Goal: Information Seeking & Learning: Learn about a topic

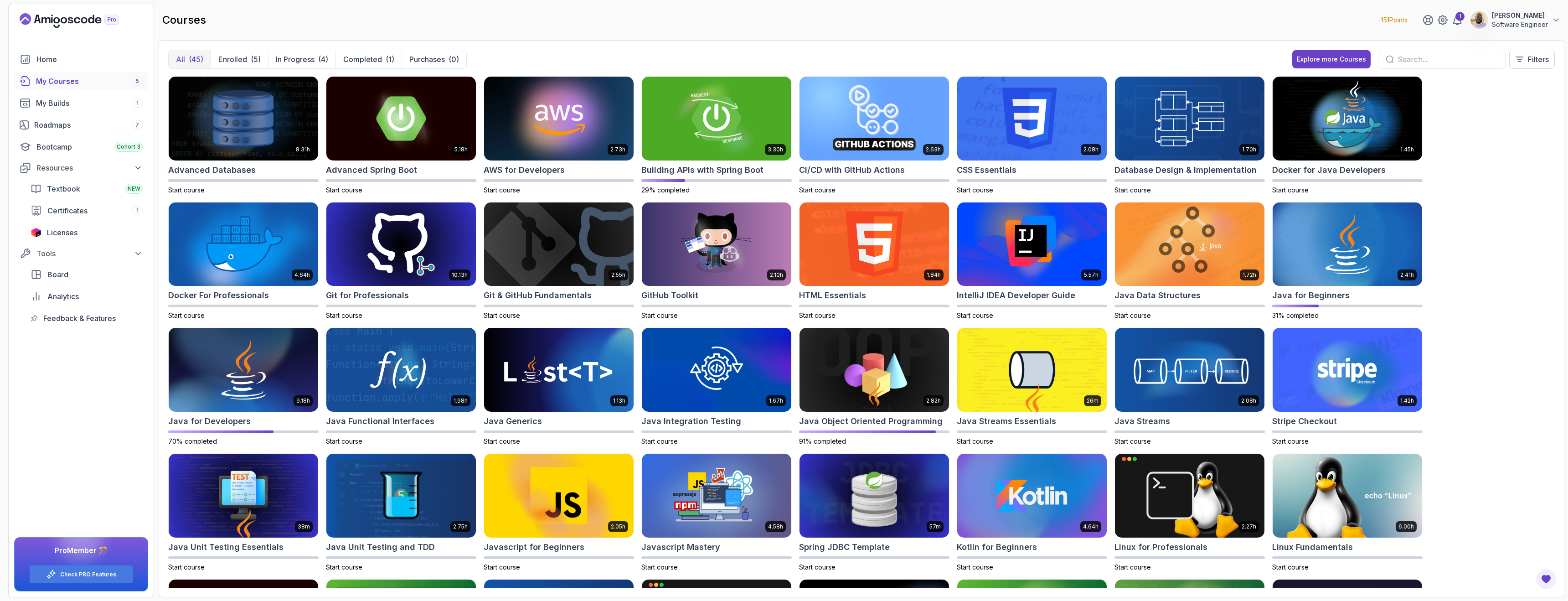
click at [73, 80] on div "My Courses 5" at bounding box center [89, 81] width 107 height 11
click at [680, 141] on img at bounding box center [716, 118] width 157 height 88
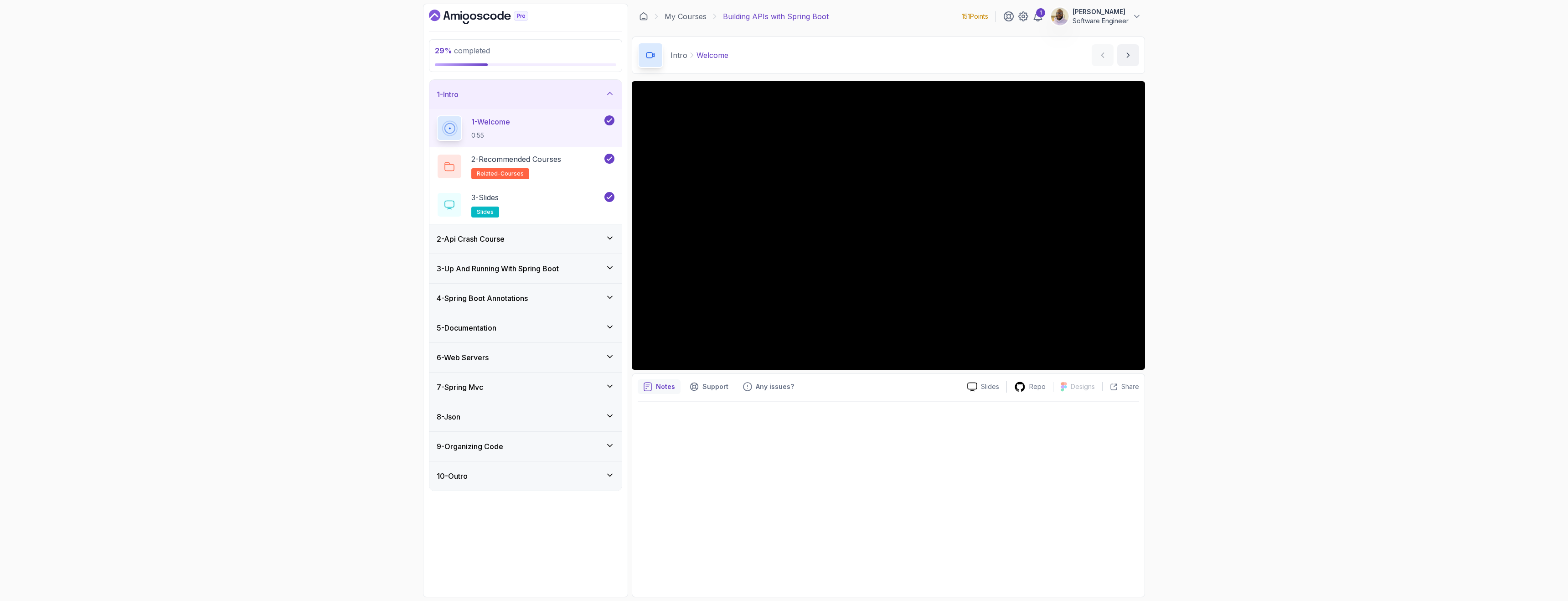
click at [612, 237] on icon at bounding box center [609, 237] width 5 height 2
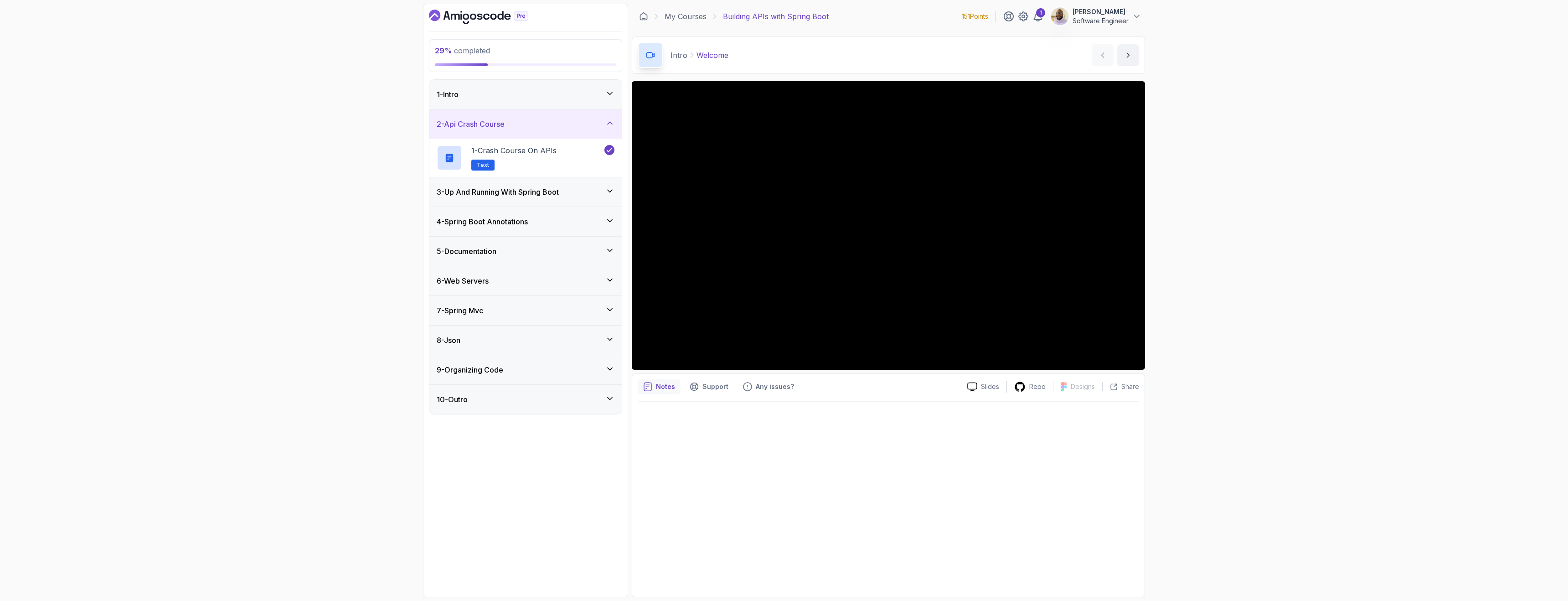
click at [611, 189] on icon at bounding box center [610, 191] width 9 height 9
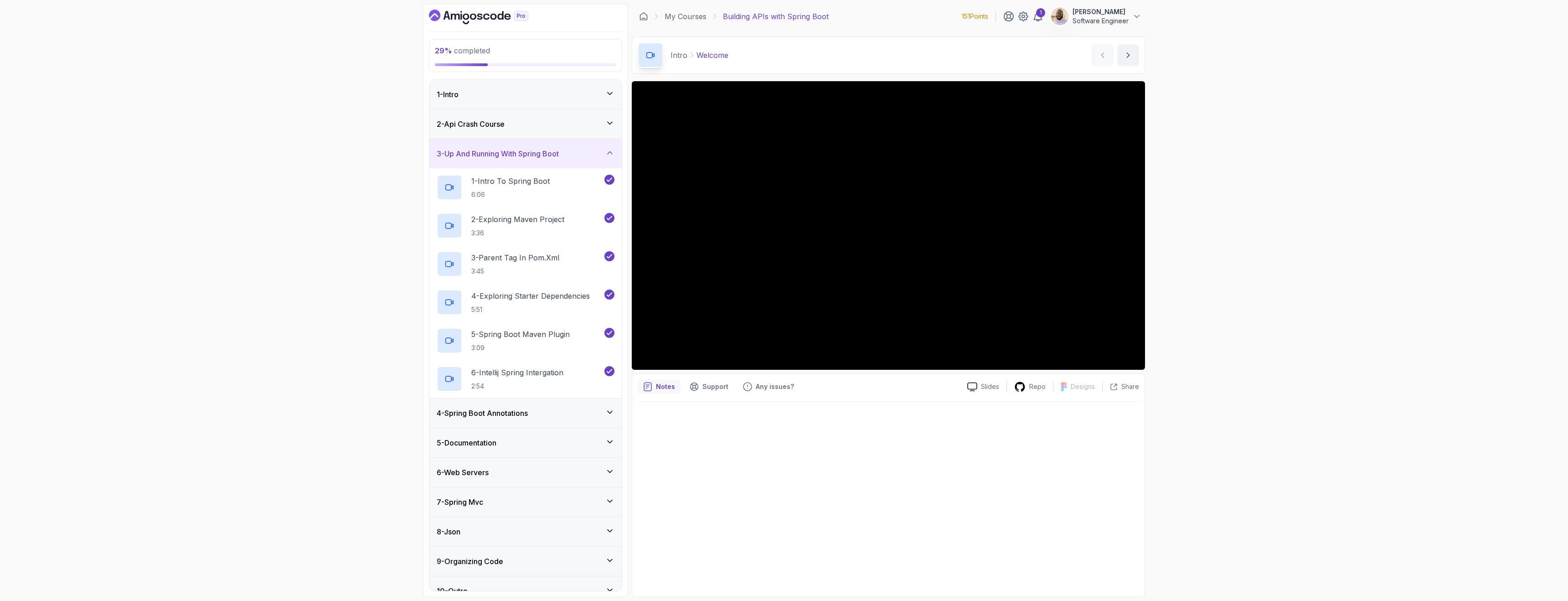
click at [611, 412] on icon at bounding box center [609, 412] width 5 height 2
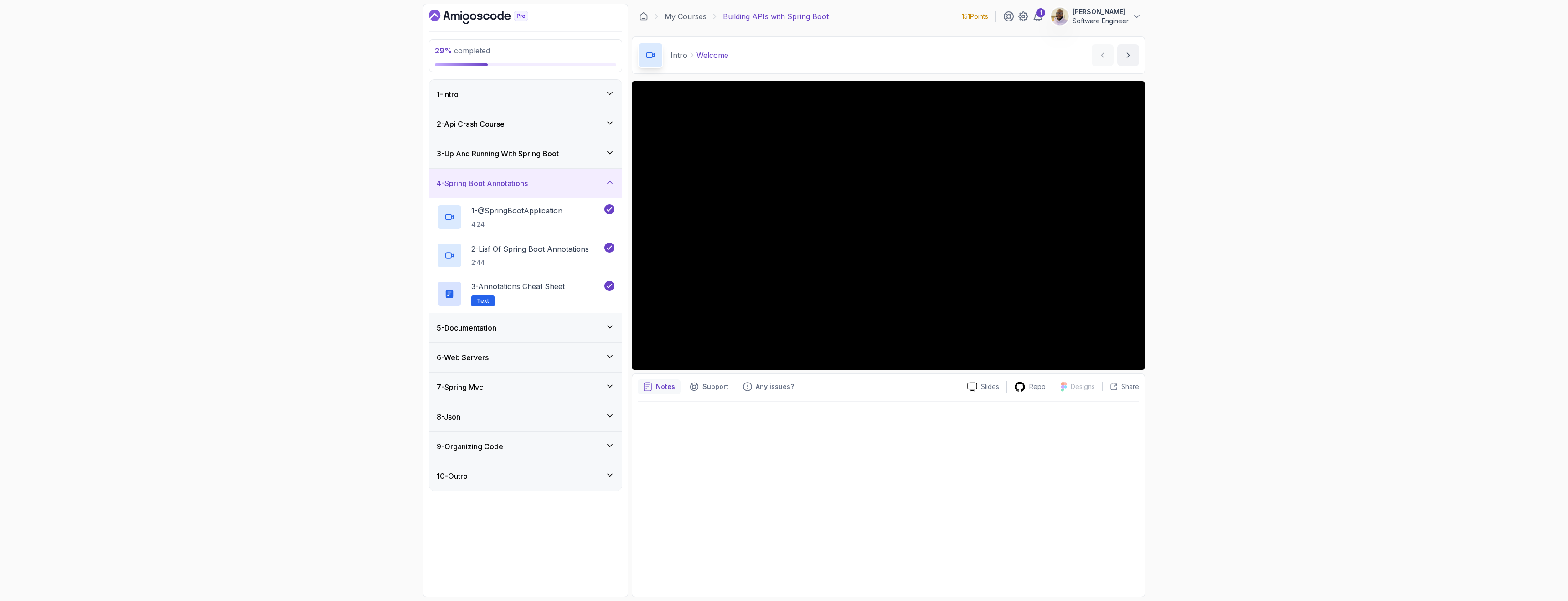
click at [611, 324] on icon at bounding box center [610, 327] width 9 height 9
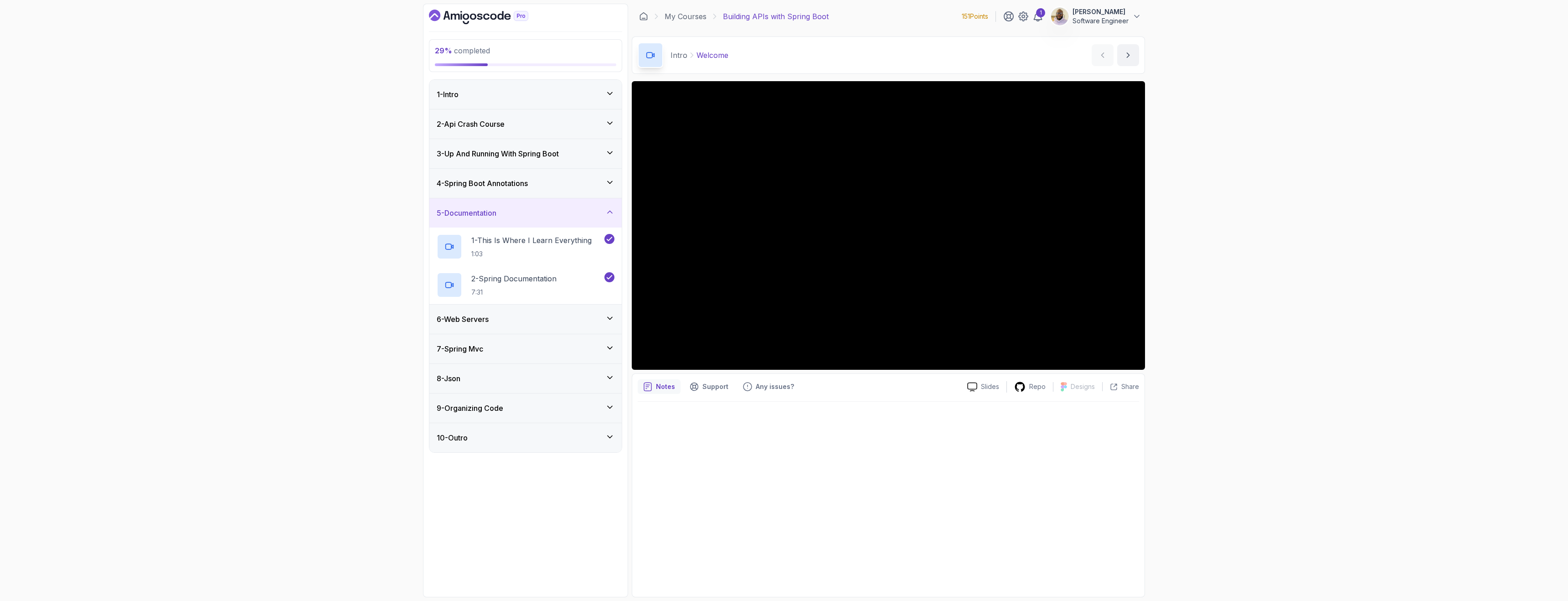
click at [610, 316] on icon at bounding box center [610, 318] width 9 height 9
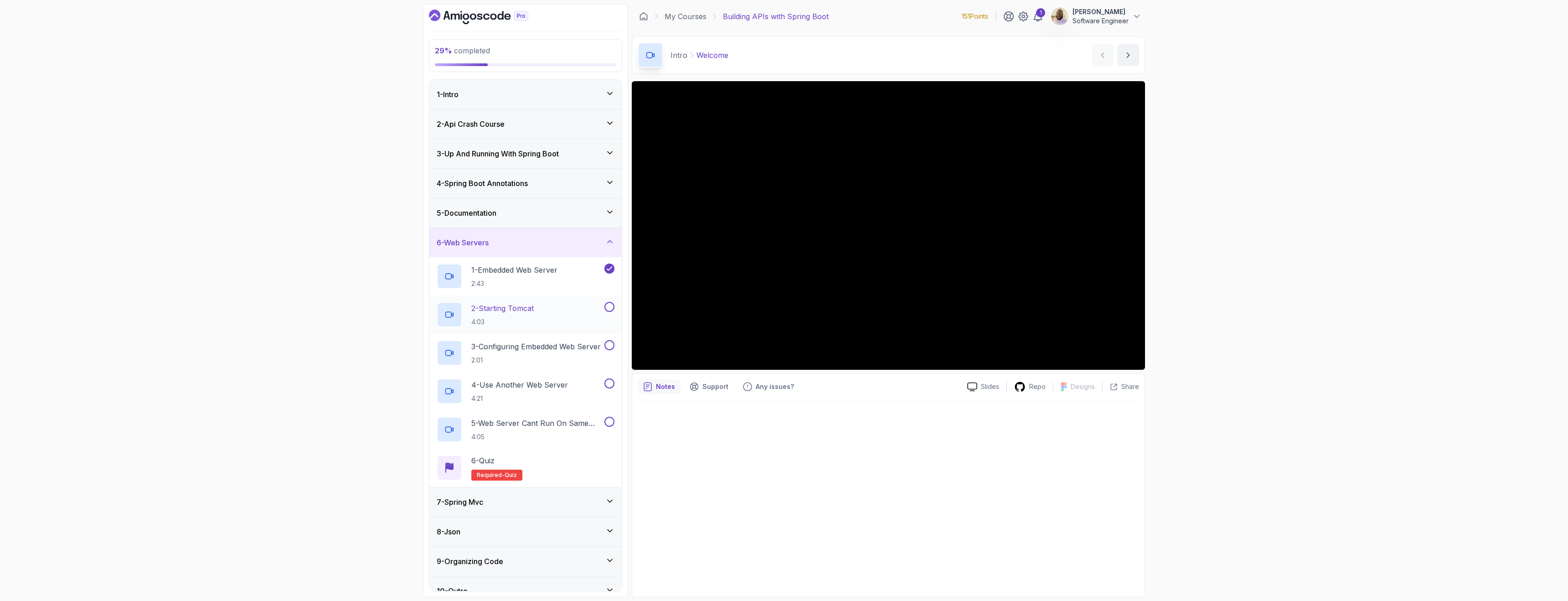
click at [530, 309] on p "2 - Starting Tomcat" at bounding box center [503, 308] width 63 height 11
